Goal: Complete application form: Complete application form

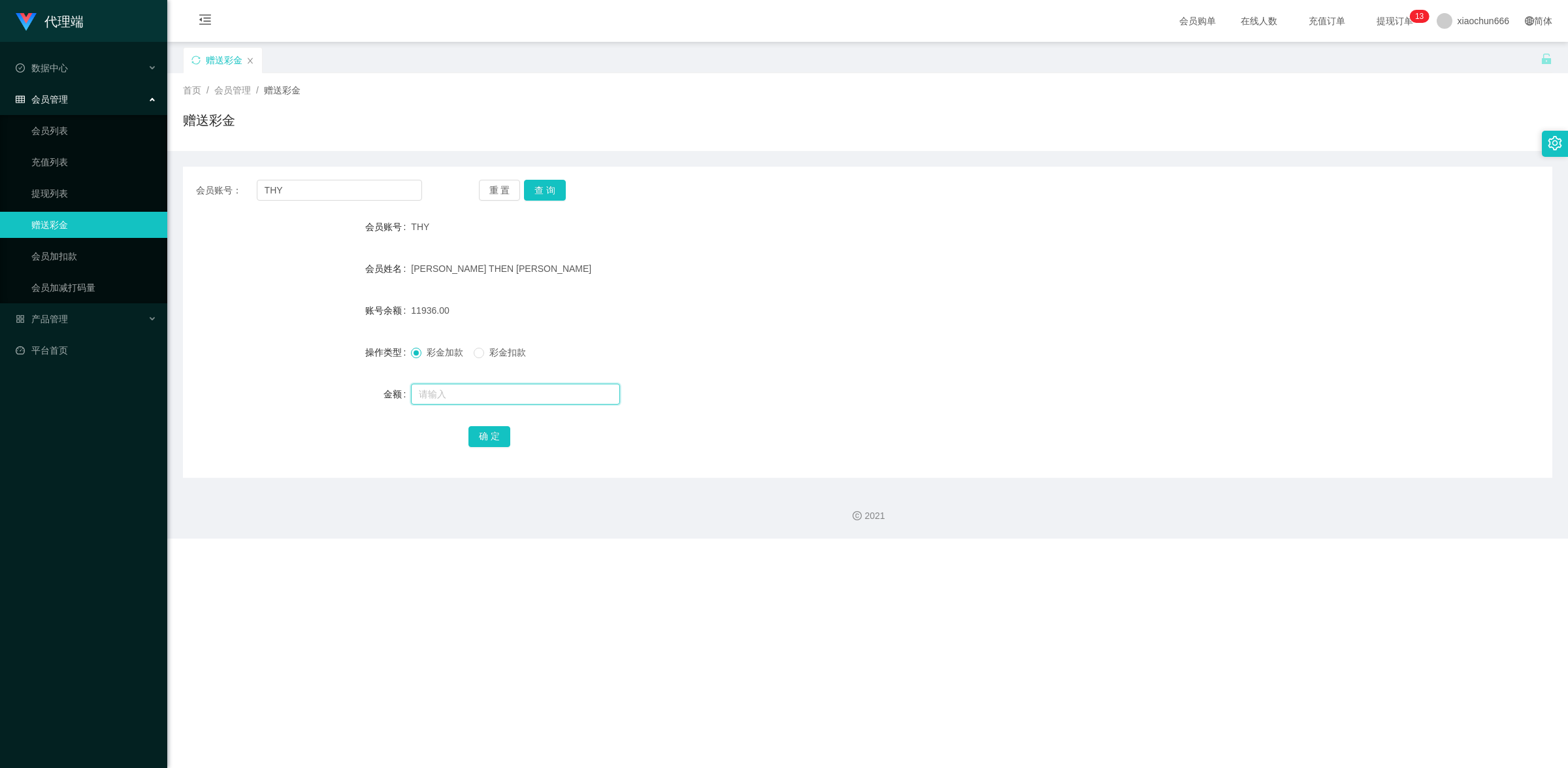
click at [445, 388] on input "text" at bounding box center [516, 394] width 209 height 21
type input "8"
drag, startPoint x: 475, startPoint y: 430, endPoint x: 558, endPoint y: 427, distance: 83.1
click at [475, 430] on button "确 定" at bounding box center [489, 436] width 42 height 21
click at [449, 393] on input "text" at bounding box center [516, 394] width 209 height 21
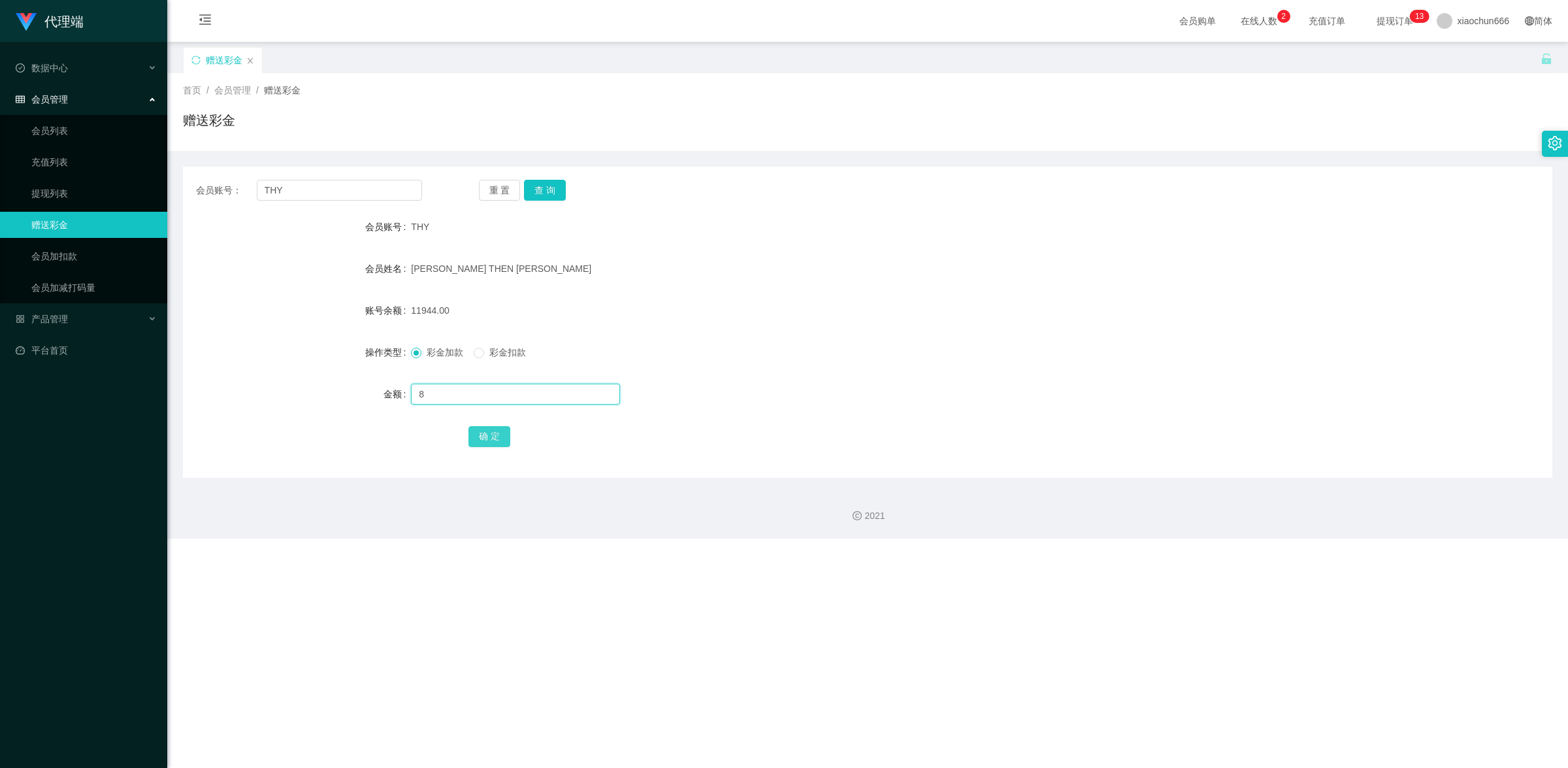
type input "8"
click at [490, 426] on button "确 定" at bounding box center [489, 436] width 42 height 21
click at [459, 395] on input "text" at bounding box center [516, 394] width 209 height 21
type input "8"
click at [501, 423] on div "确 定" at bounding box center [869, 436] width 799 height 26
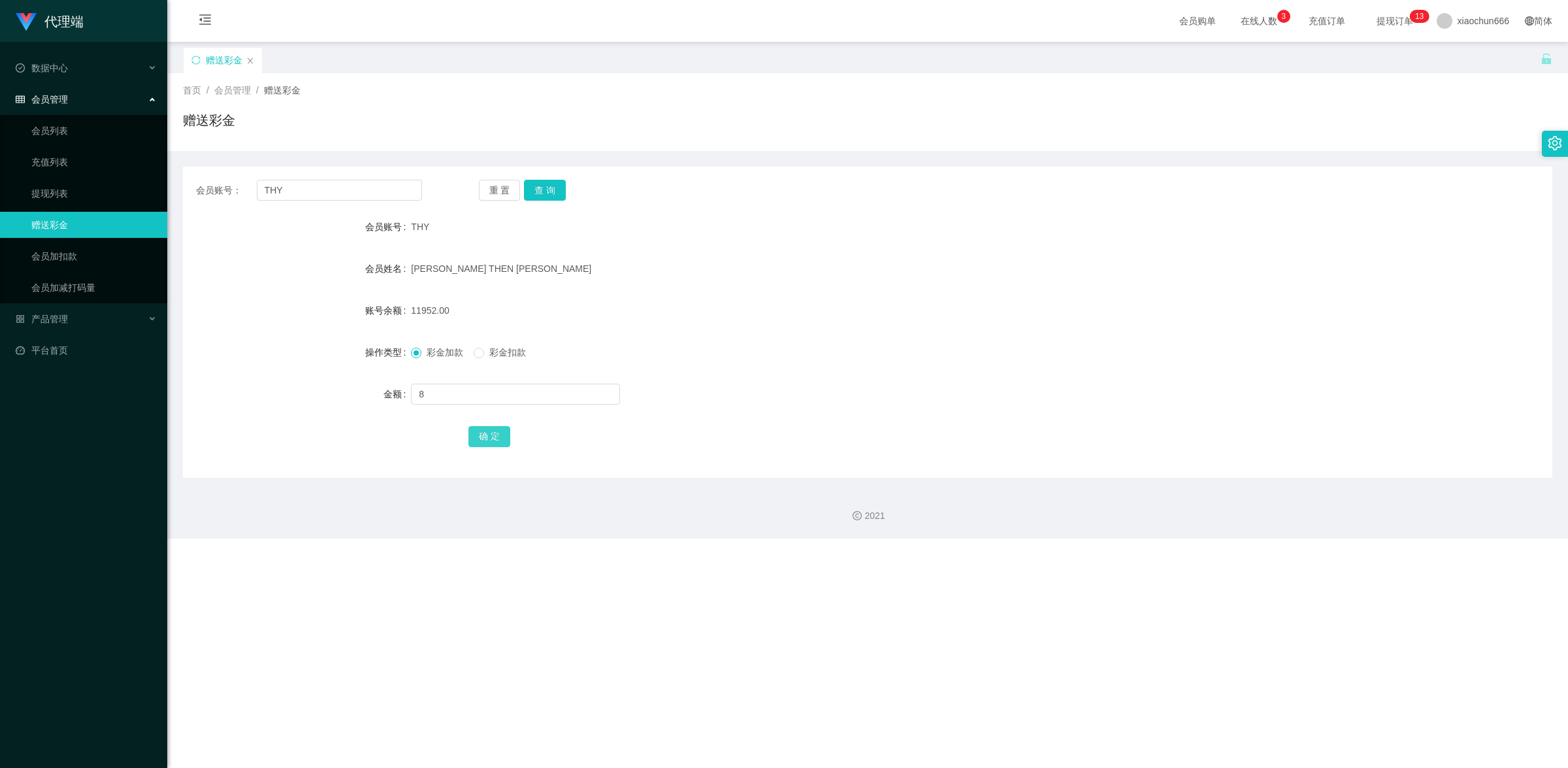
click at [500, 434] on button "确 定" at bounding box center [489, 436] width 42 height 21
click at [490, 397] on input "text" at bounding box center [516, 394] width 209 height 21
type input "8"
click at [498, 439] on button "确 定" at bounding box center [489, 436] width 42 height 21
click at [445, 391] on input "text" at bounding box center [516, 394] width 209 height 21
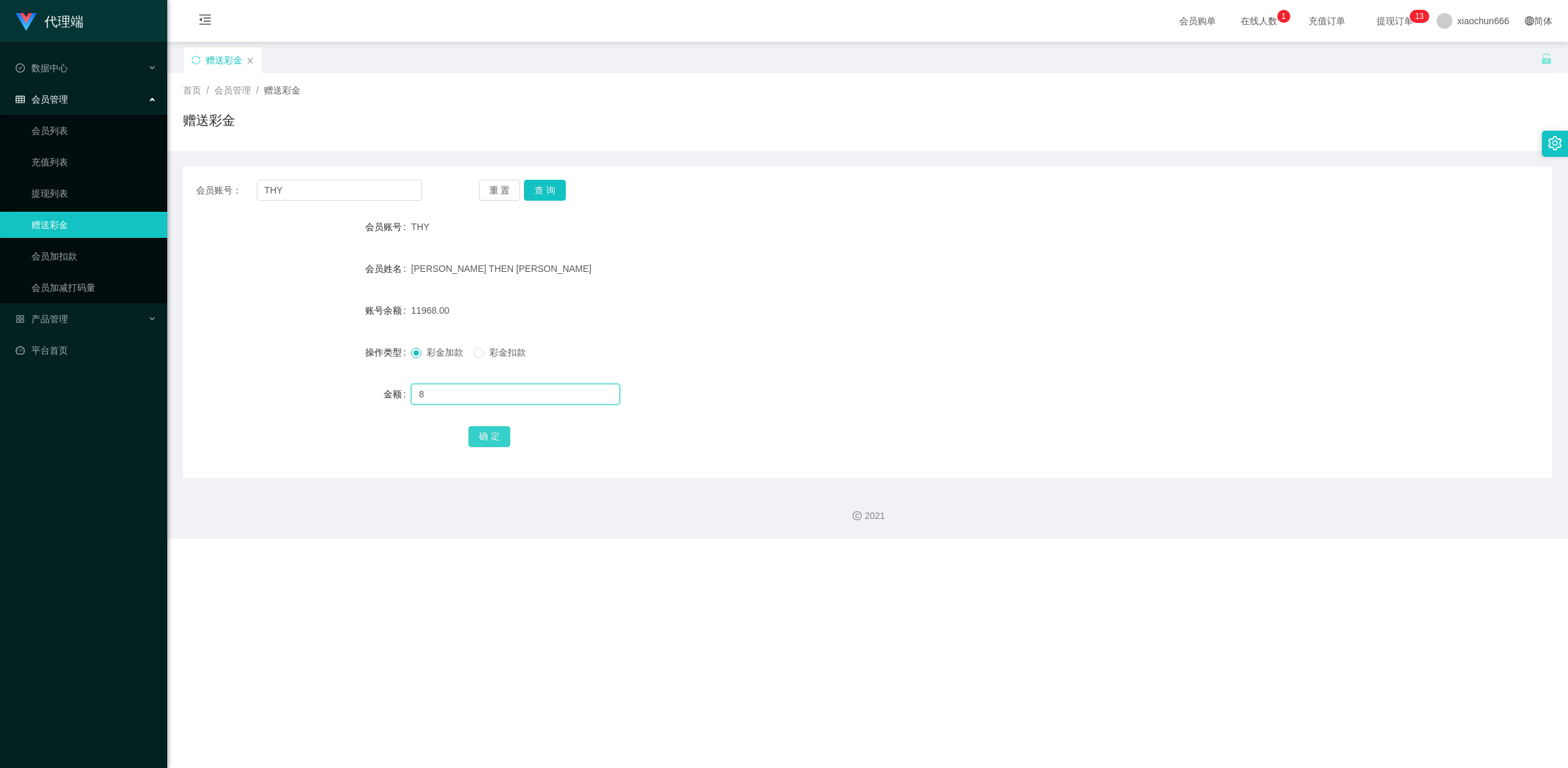
type input "8"
drag, startPoint x: 490, startPoint y: 429, endPoint x: 501, endPoint y: 426, distance: 11.4
click at [490, 429] on button "确 定" at bounding box center [489, 436] width 42 height 21
